Goal: Transaction & Acquisition: Purchase product/service

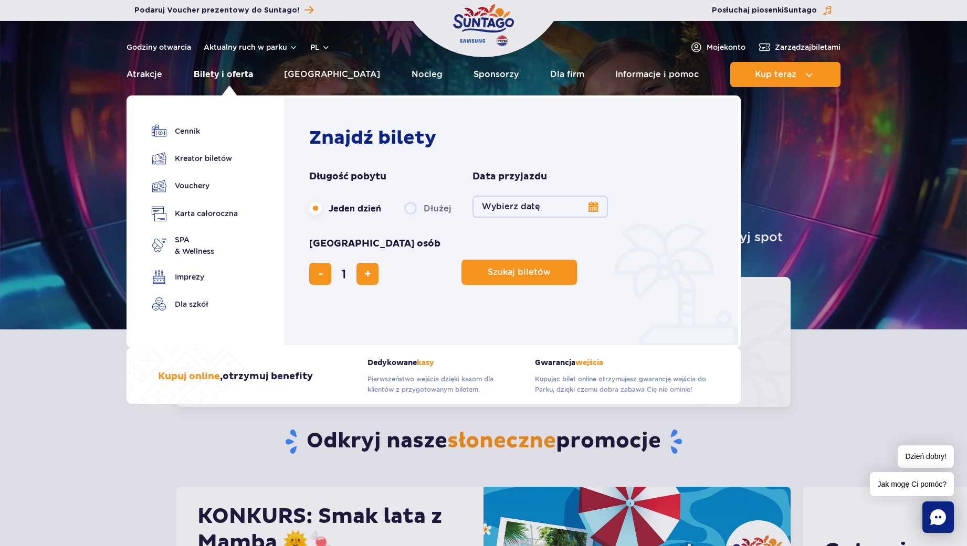
click at [244, 72] on link "Bilety i oferta" at bounding box center [223, 74] width 59 height 25
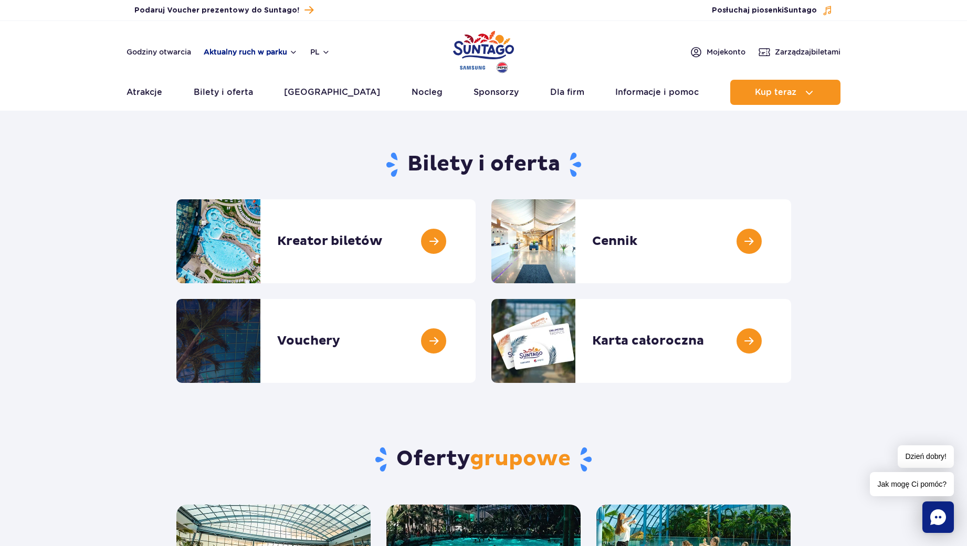
click at [233, 49] on button "Aktualny ruch w parku" at bounding box center [251, 52] width 94 height 8
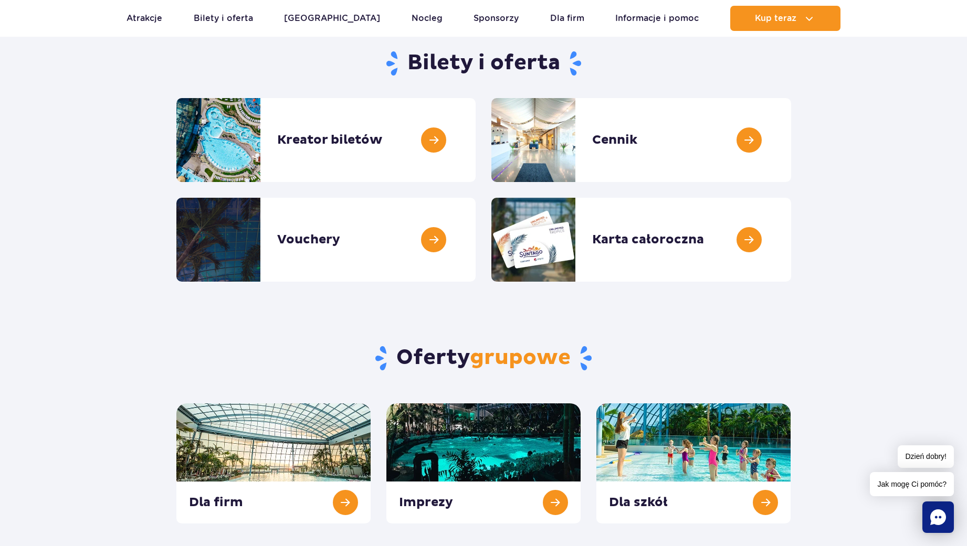
scroll to position [105, 0]
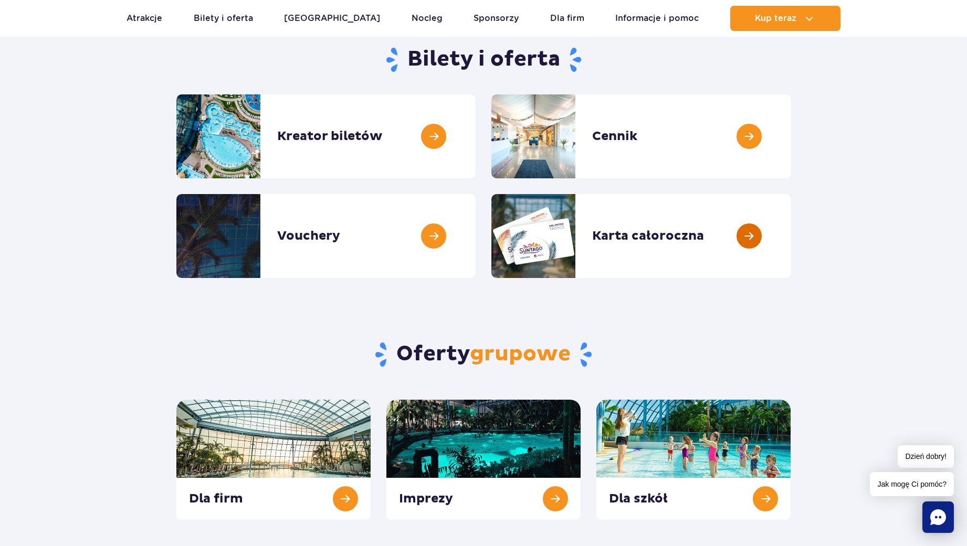
click at [791, 233] on link at bounding box center [791, 236] width 0 height 84
click at [791, 138] on link at bounding box center [791, 136] width 0 height 84
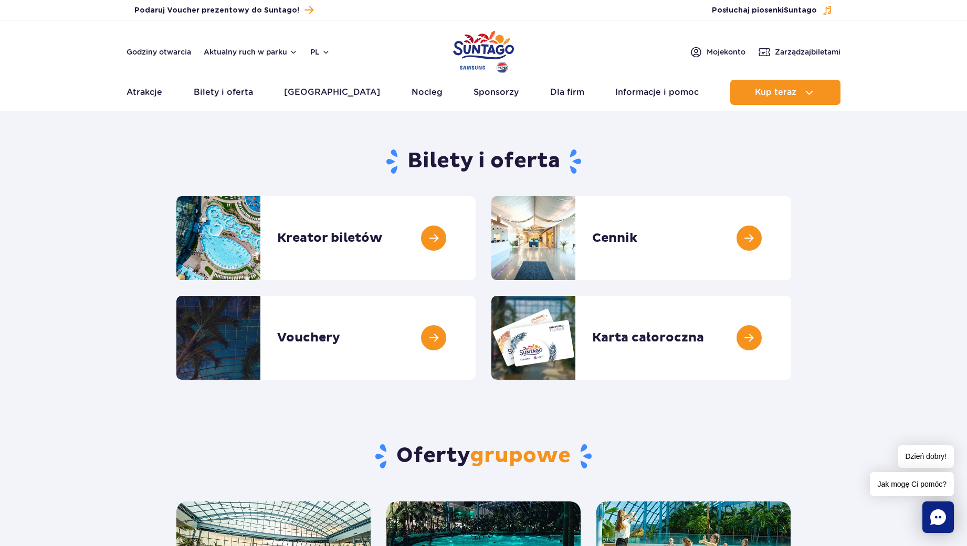
scroll to position [0, 0]
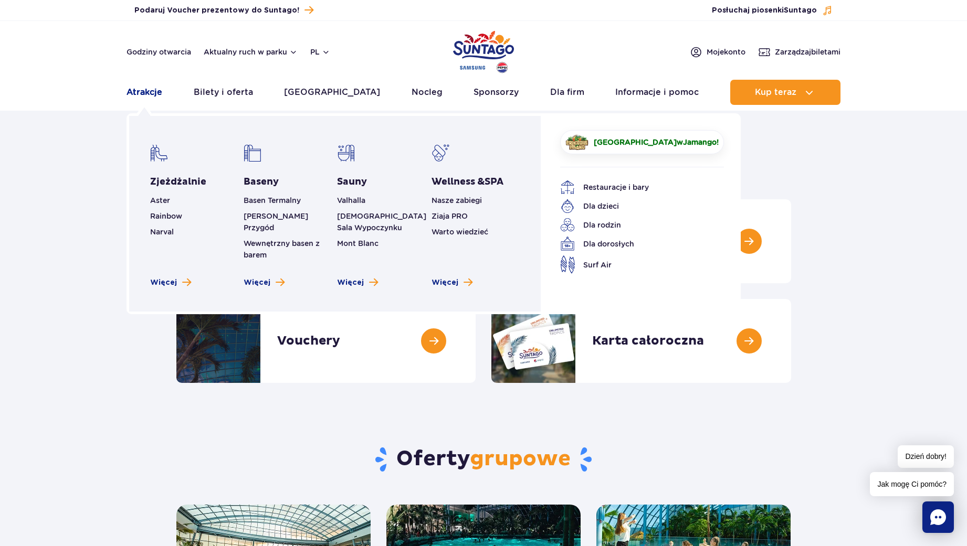
click at [131, 92] on link "Atrakcje" at bounding box center [144, 92] width 36 height 25
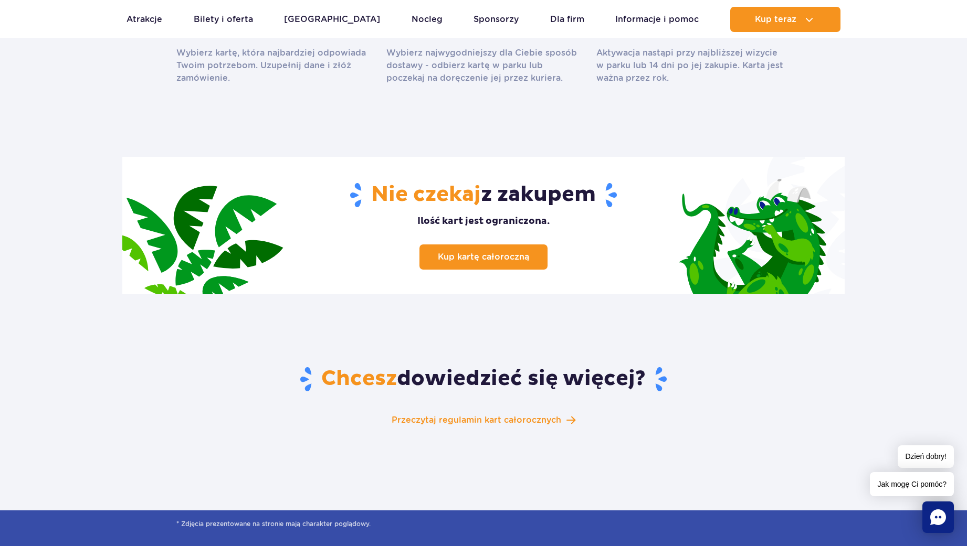
scroll to position [1470, 0]
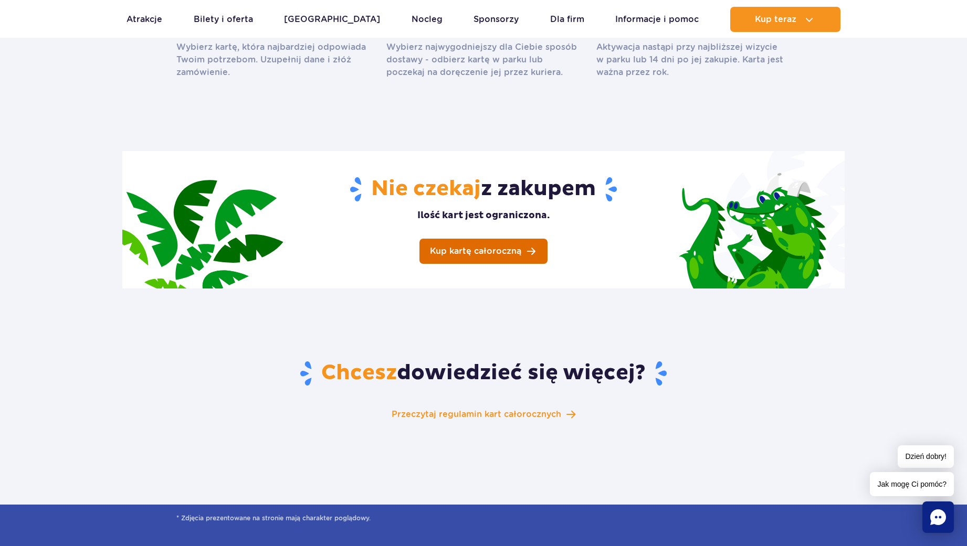
click at [493, 239] on link "Kup kartę całoroczną" at bounding box center [483, 251] width 128 height 25
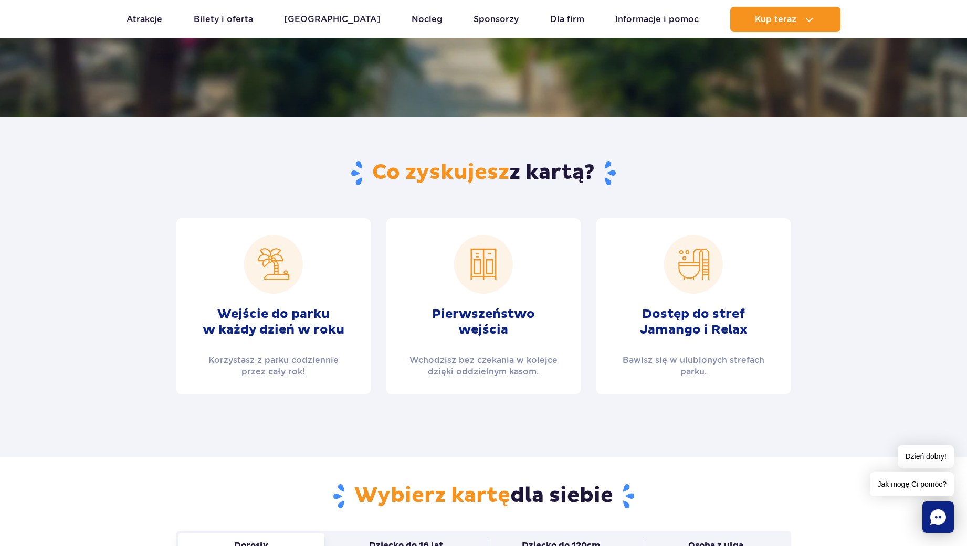
scroll to position [262, 0]
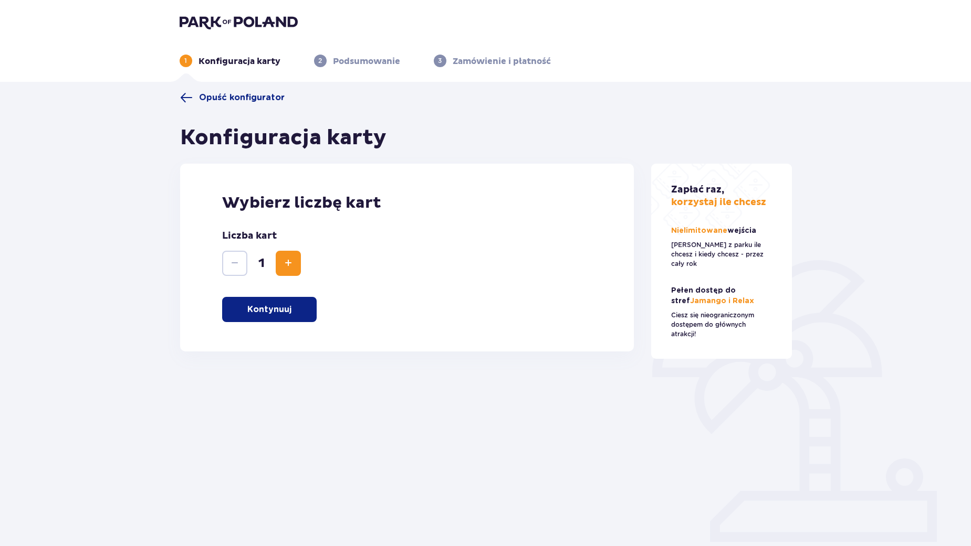
drag, startPoint x: 292, startPoint y: 311, endPoint x: 351, endPoint y: 310, distance: 58.8
click at [292, 311] on button "Kontynuuj" at bounding box center [269, 309] width 94 height 25
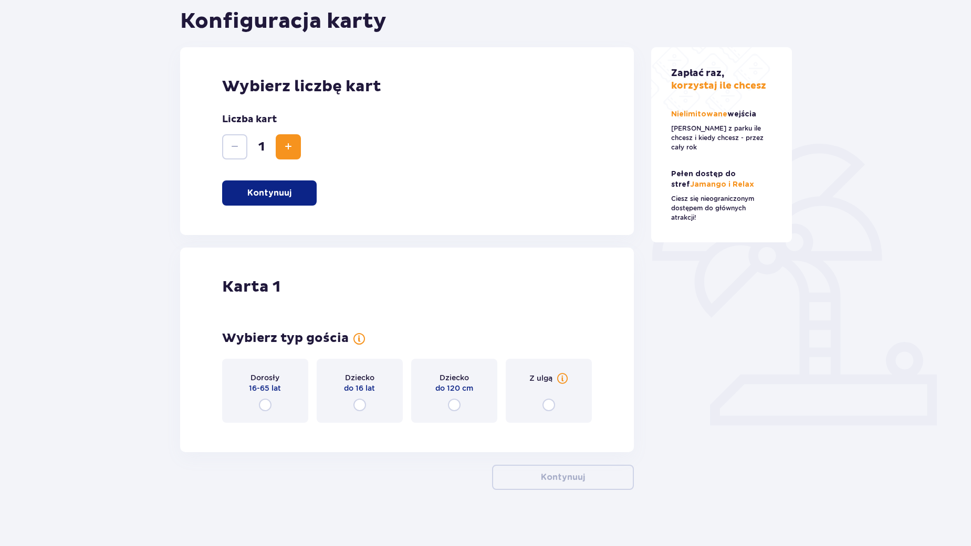
scroll to position [123, 0]
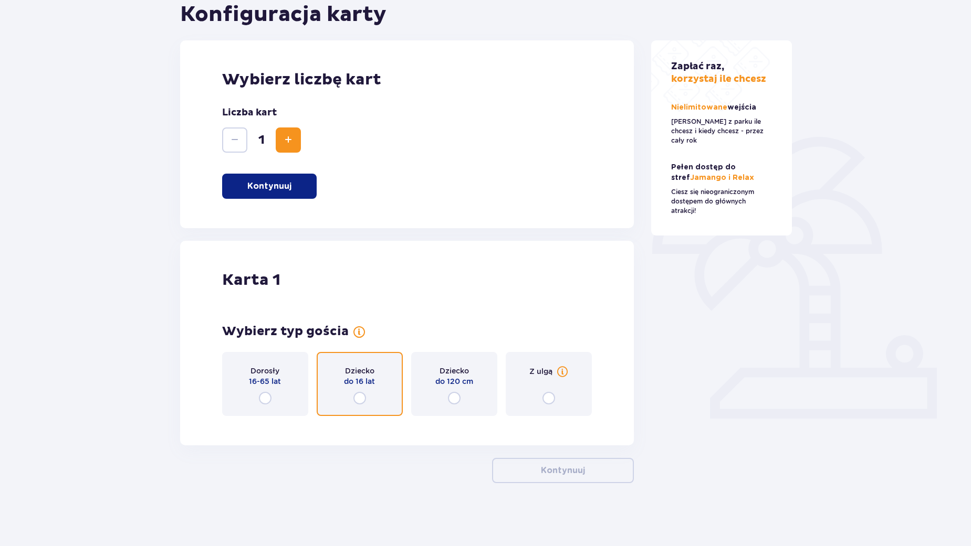
click at [361, 395] on input "radio" at bounding box center [359, 398] width 13 height 13
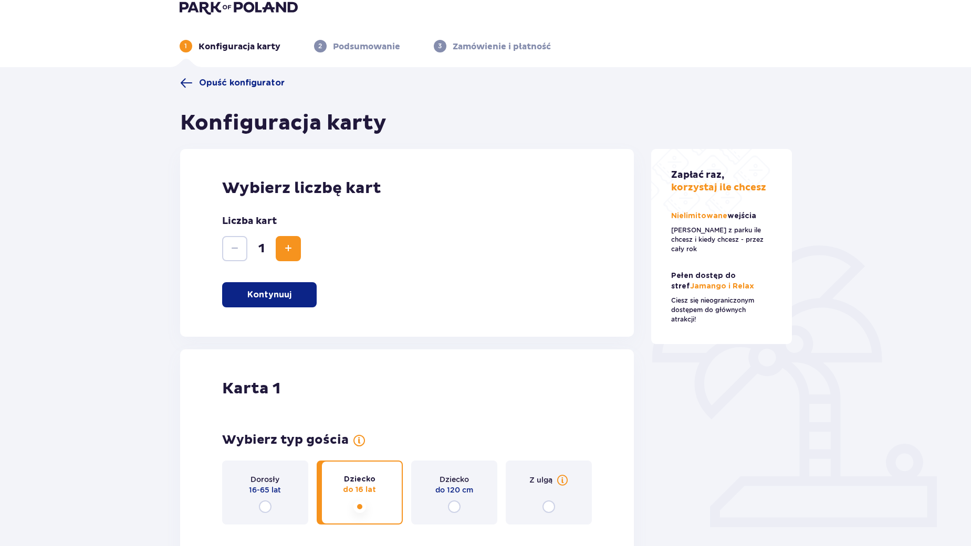
scroll to position [0, 0]
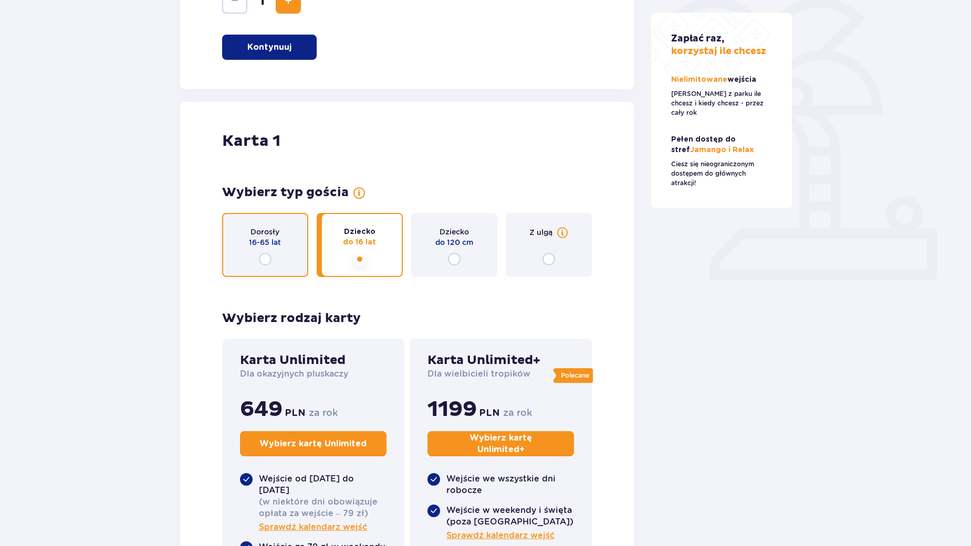
click at [268, 258] on input "radio" at bounding box center [265, 259] width 13 height 13
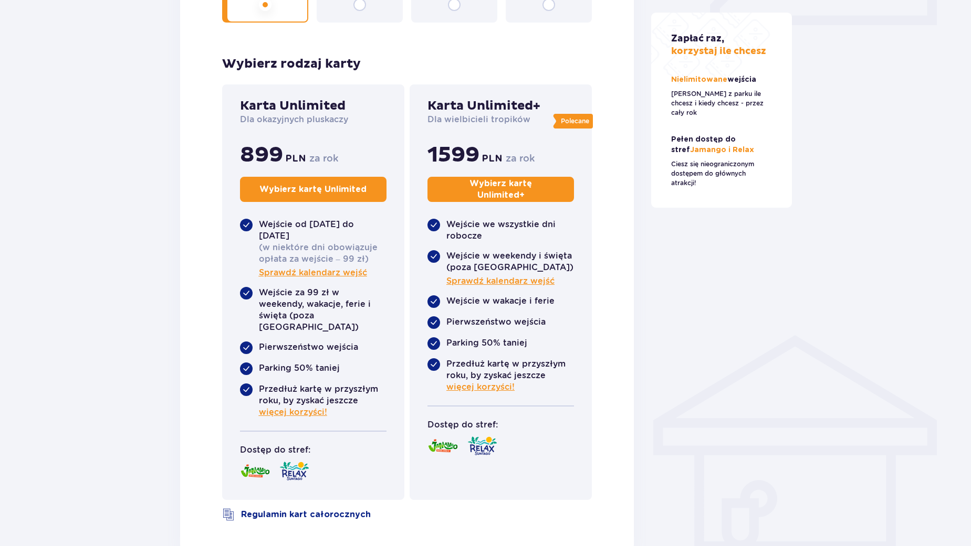
scroll to position [191, 0]
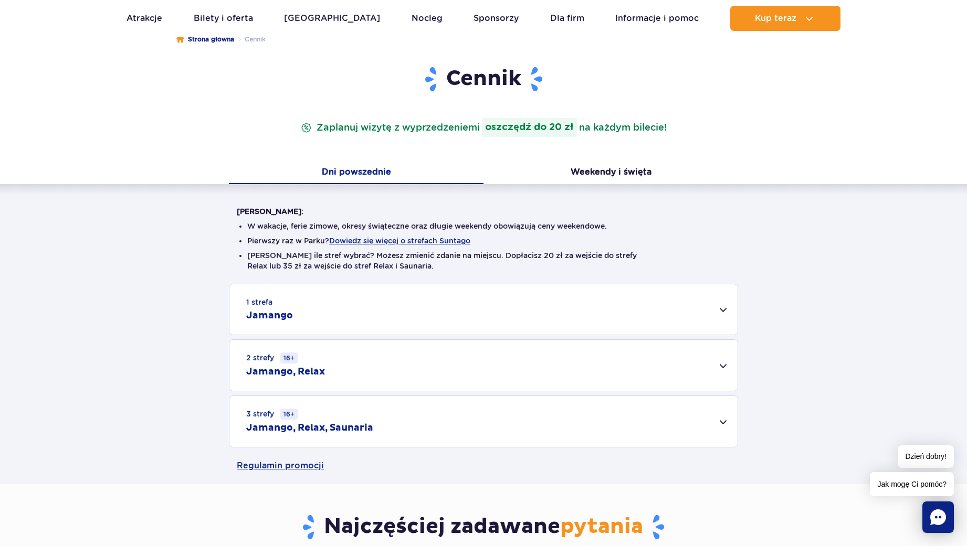
scroll to position [105, 0]
click at [598, 168] on button "Weekendy i święta" at bounding box center [610, 173] width 255 height 22
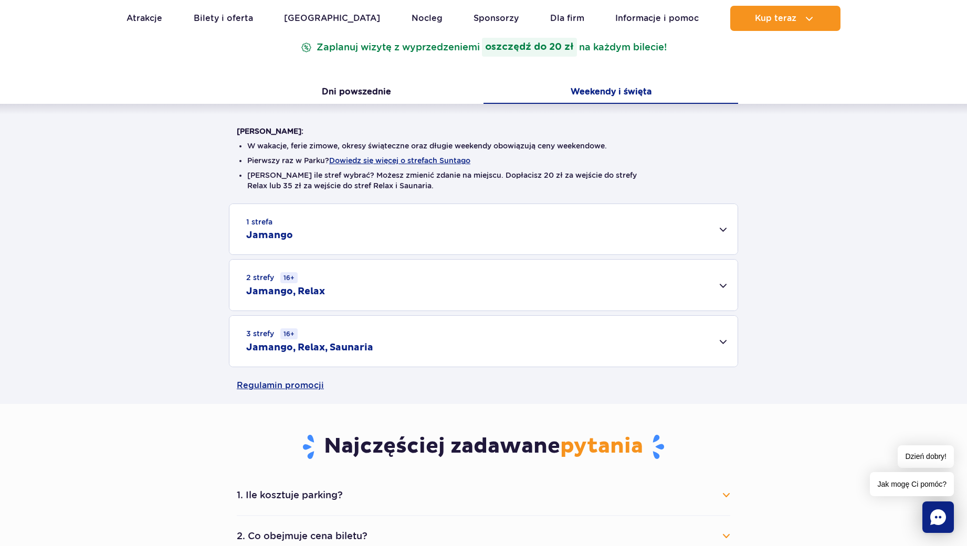
scroll to position [210, 0]
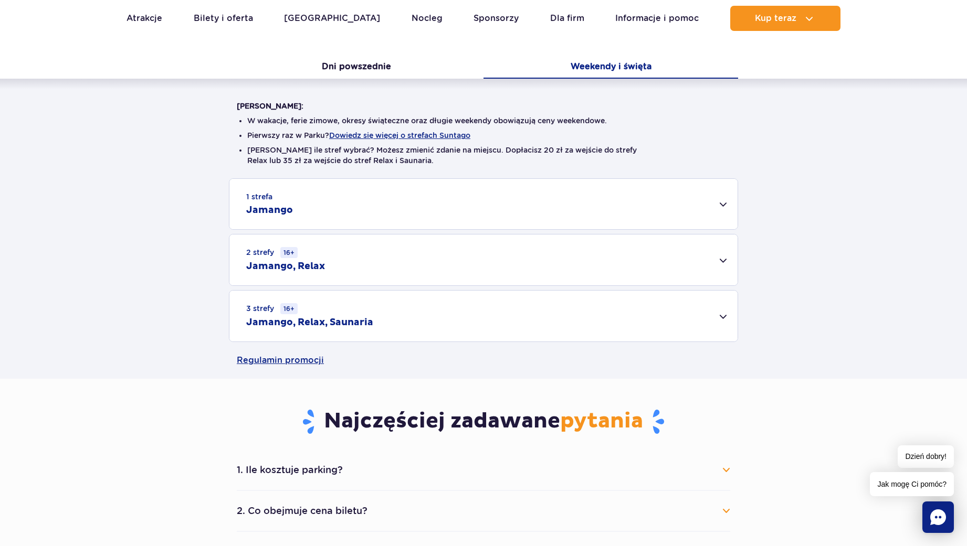
click at [724, 318] on div "3 strefy 16+ Jamango, Relax, Saunaria" at bounding box center [483, 316] width 508 height 51
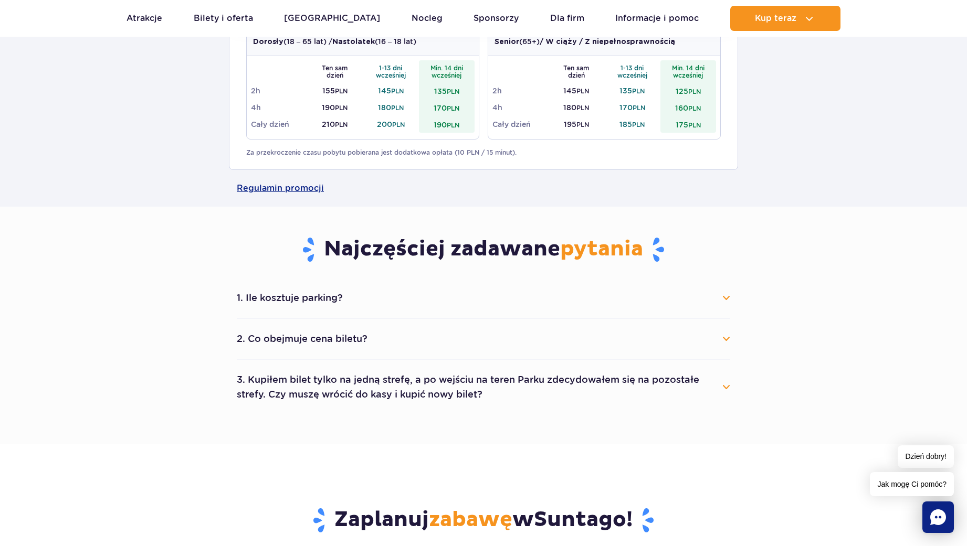
scroll to position [525, 0]
click at [340, 292] on button "1. Ile kosztuje parking?" at bounding box center [483, 297] width 493 height 23
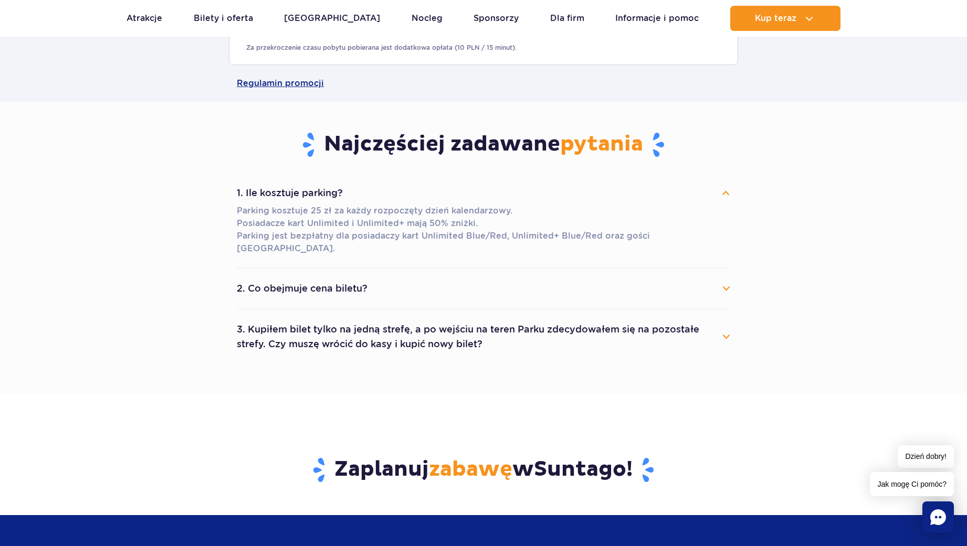
scroll to position [630, 0]
click at [332, 325] on button "3. Kupiłem bilet tylko na jedną strefę, a po wejściu na teren Parku zdecydowałe…" at bounding box center [483, 337] width 493 height 38
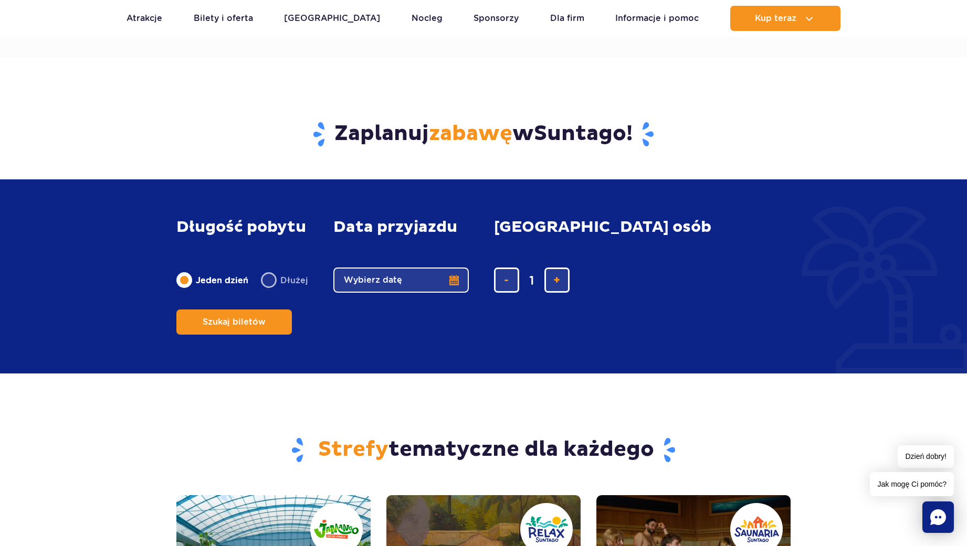
scroll to position [1102, 0]
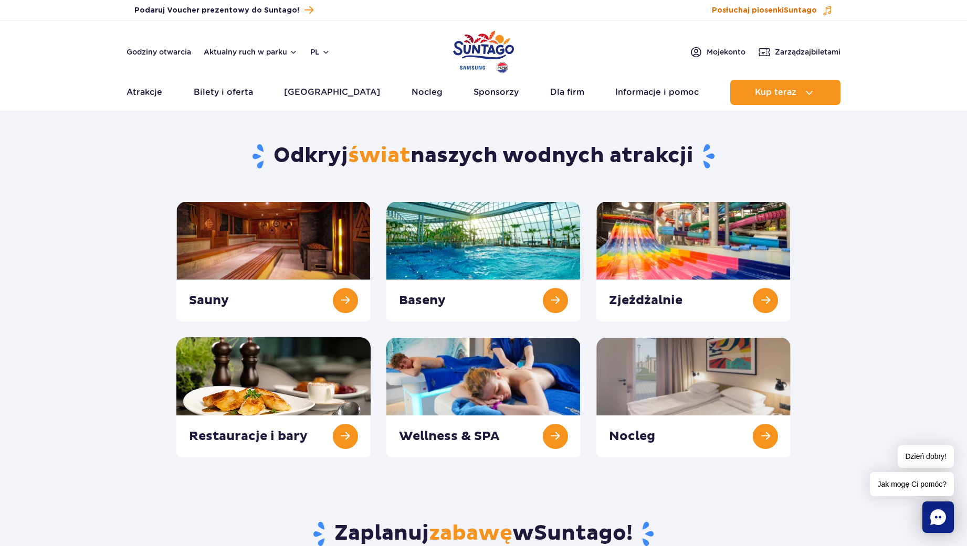
click at [804, 9] on span "Suntago" at bounding box center [800, 10] width 33 height 7
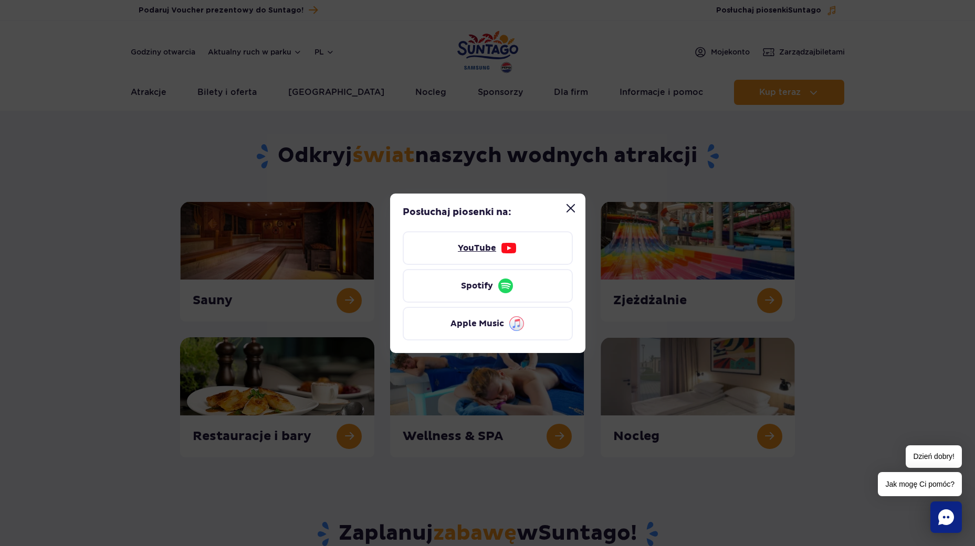
click at [484, 247] on link "YouTube" at bounding box center [488, 248] width 170 height 34
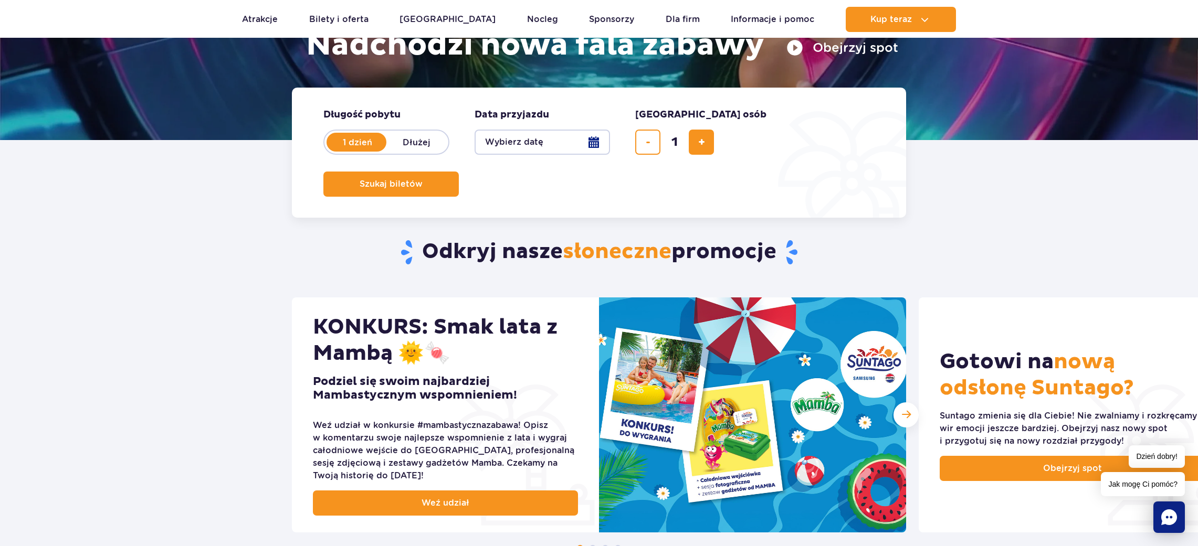
scroll to position [315, 0]
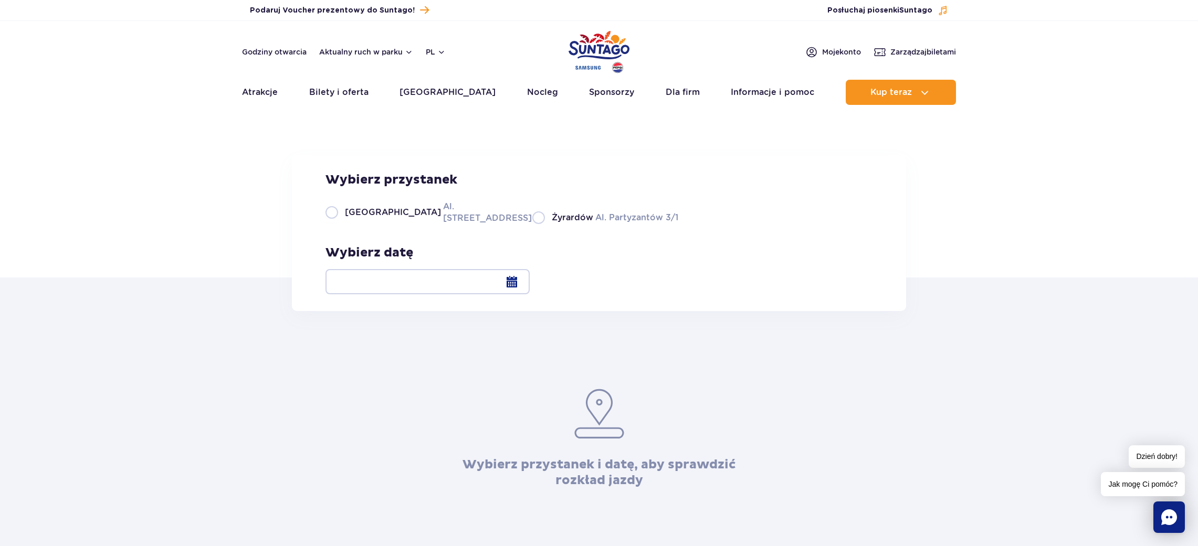
click at [362, 218] on span "[GEOGRAPHIC_DATA]" at bounding box center [393, 213] width 96 height 12
click at [337, 224] on input "Warszawa Al. [STREET_ADDRESS]" at bounding box center [331, 223] width 12 height 2
radio input "true"
click at [530, 283] on div at bounding box center [427, 281] width 204 height 25
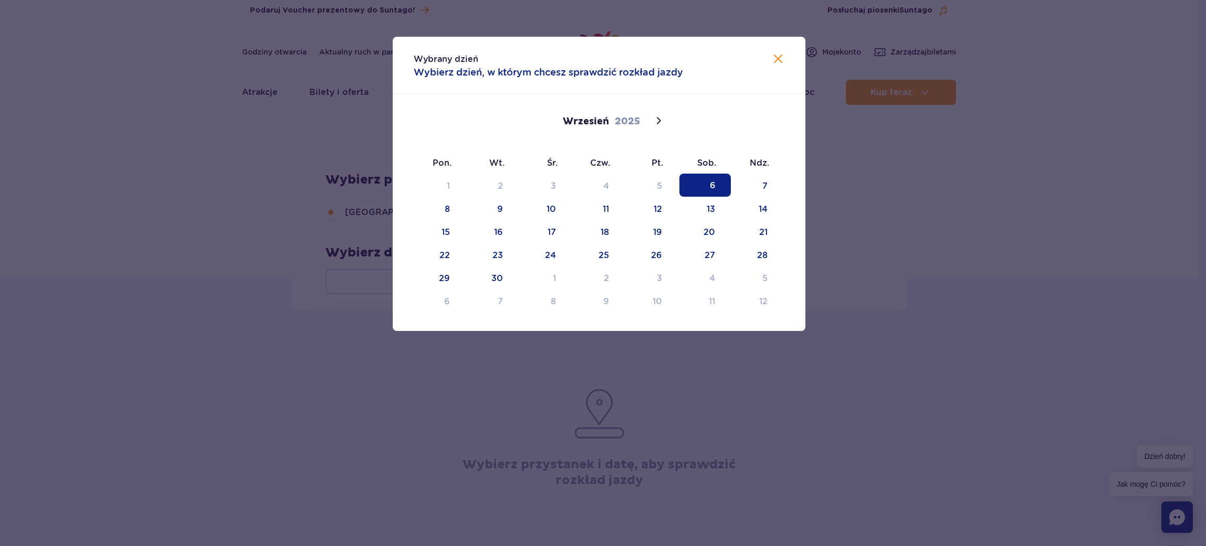
click at [724, 183] on span "6" at bounding box center [704, 185] width 51 height 23
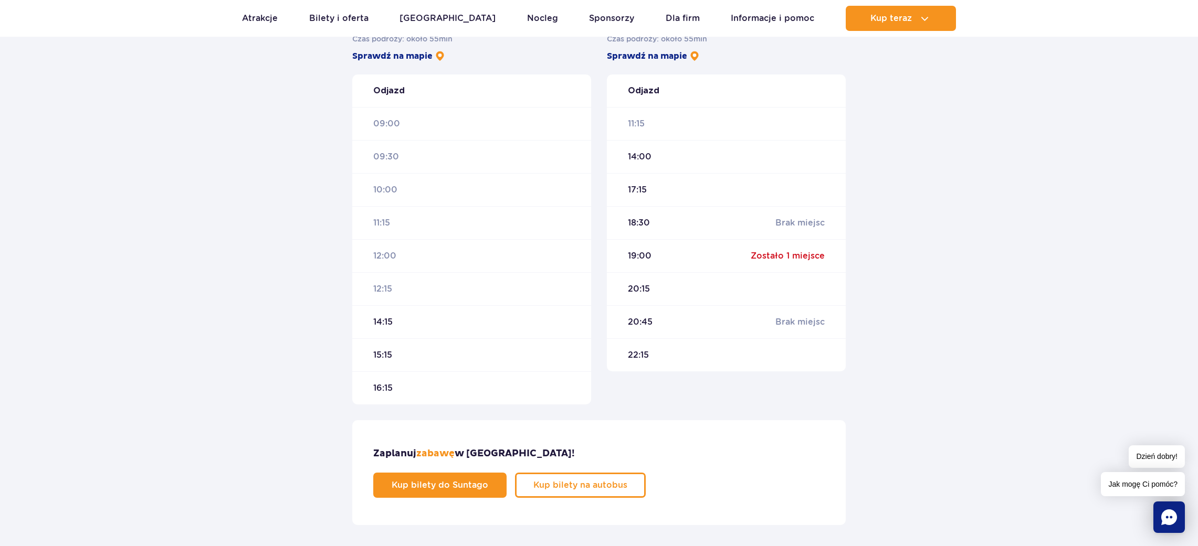
scroll to position [315, 0]
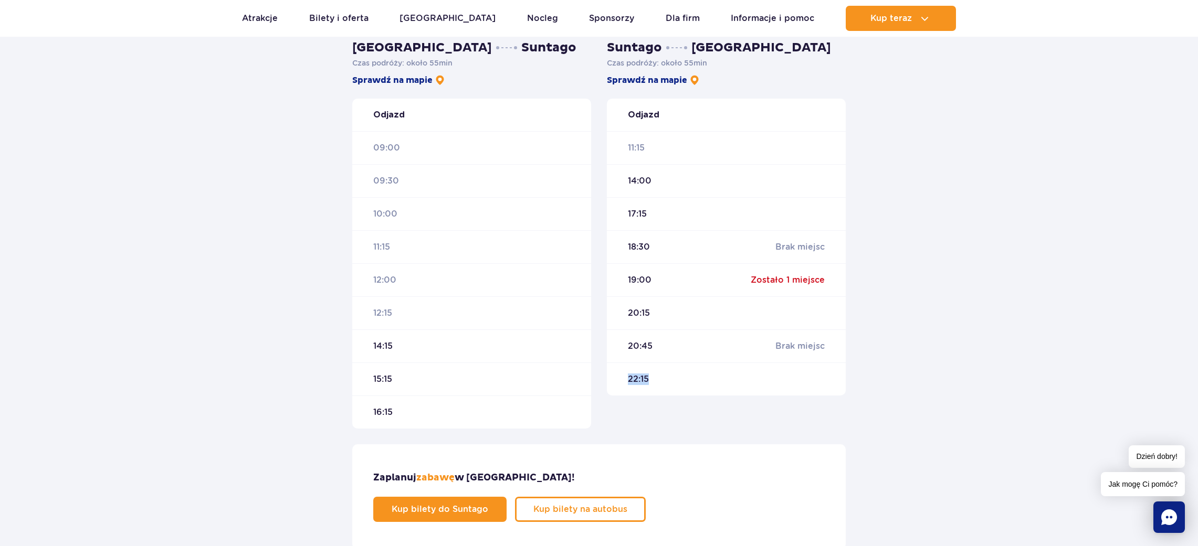
drag, startPoint x: 627, startPoint y: 379, endPoint x: 715, endPoint y: 375, distance: 87.8
click at [666, 383] on div "22:15" at bounding box center [726, 379] width 239 height 33
